Goal: Navigation & Orientation: Find specific page/section

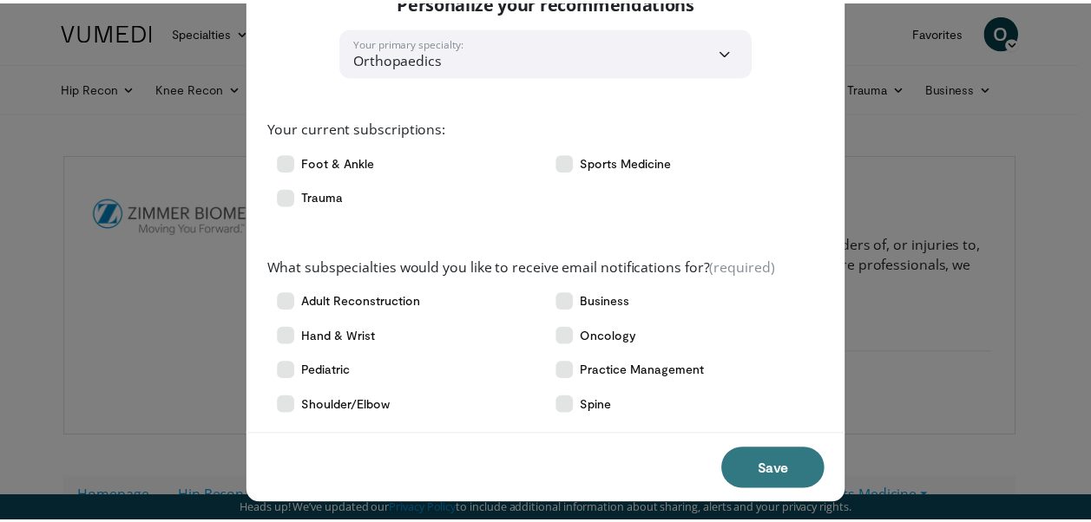
scroll to position [65, 0]
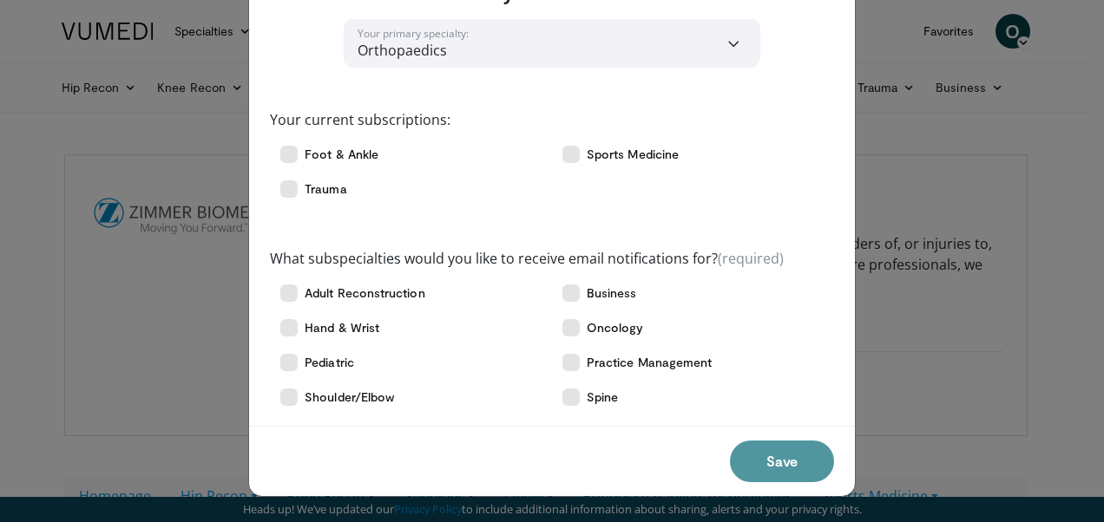
click at [766, 458] on button "Save" at bounding box center [782, 462] width 104 height 42
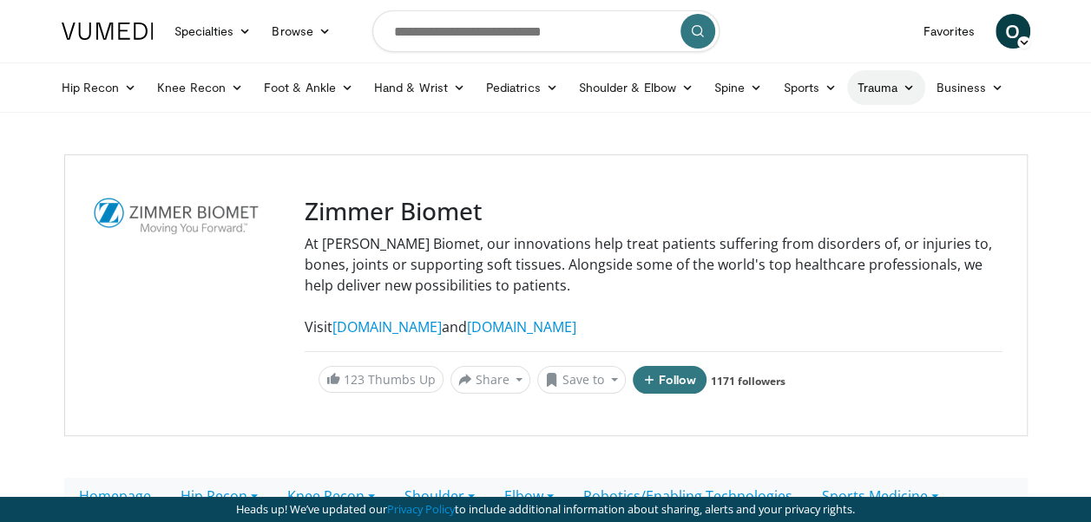
click at [903, 90] on icon at bounding box center [908, 88] width 12 height 12
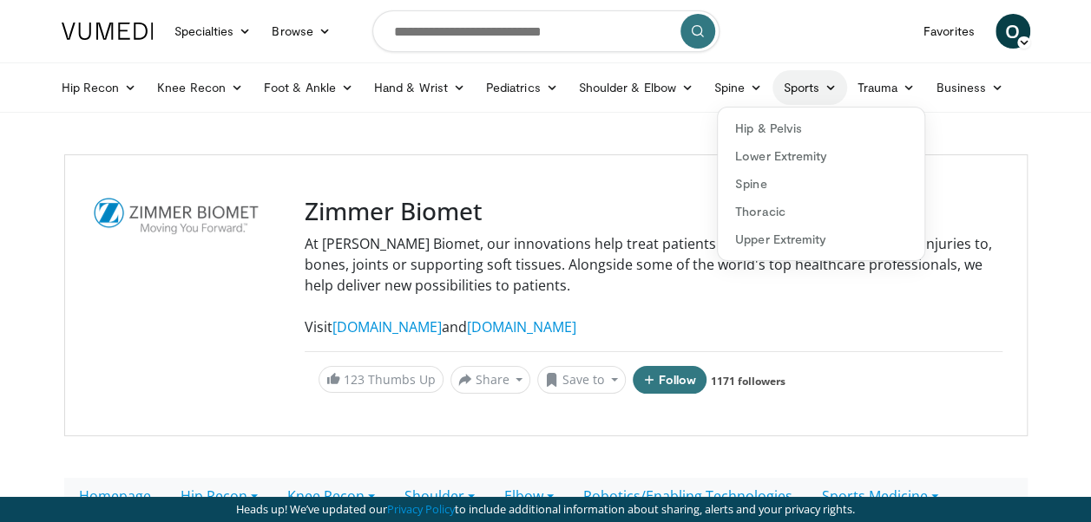
click at [824, 89] on icon at bounding box center [830, 88] width 12 height 12
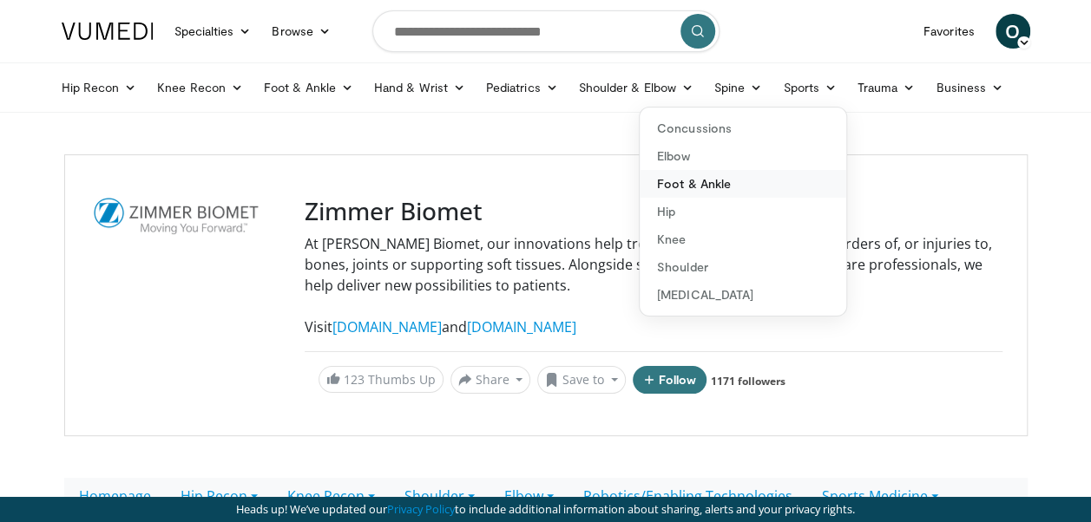
click at [794, 180] on link "Foot & Ankle" at bounding box center [742, 184] width 207 height 28
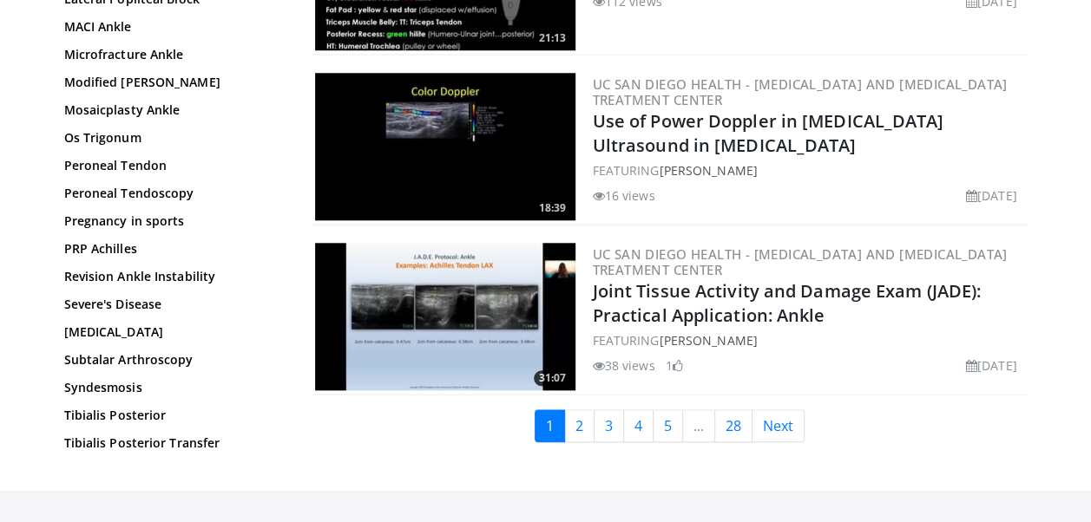
scroll to position [4087, 0]
